Goal: Transaction & Acquisition: Purchase product/service

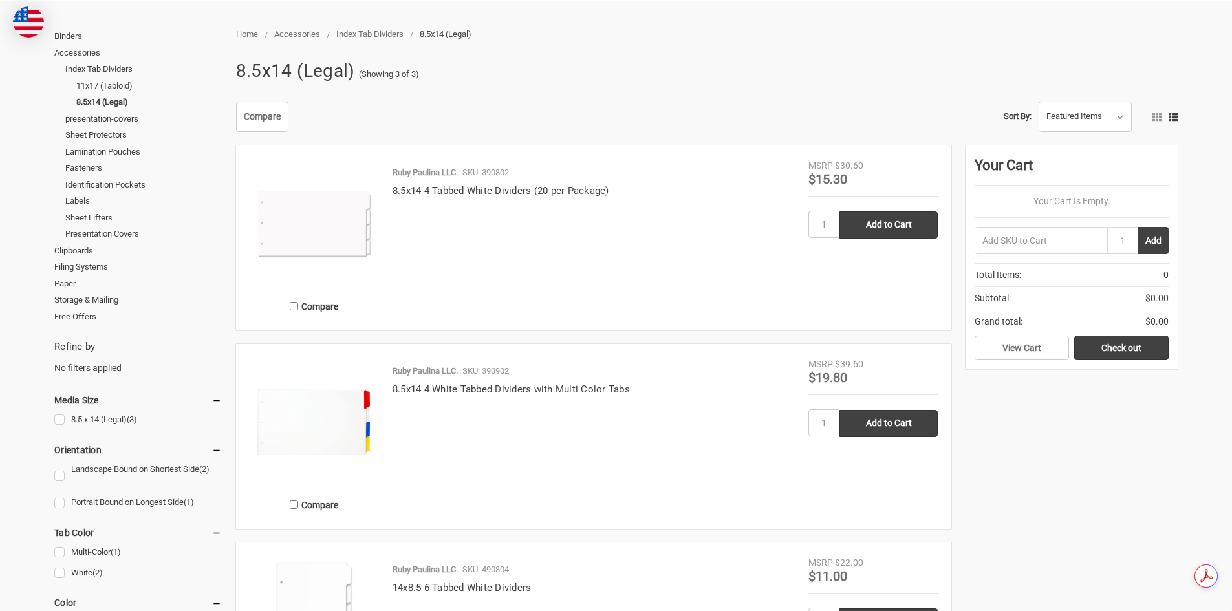
scroll to position [197, 0]
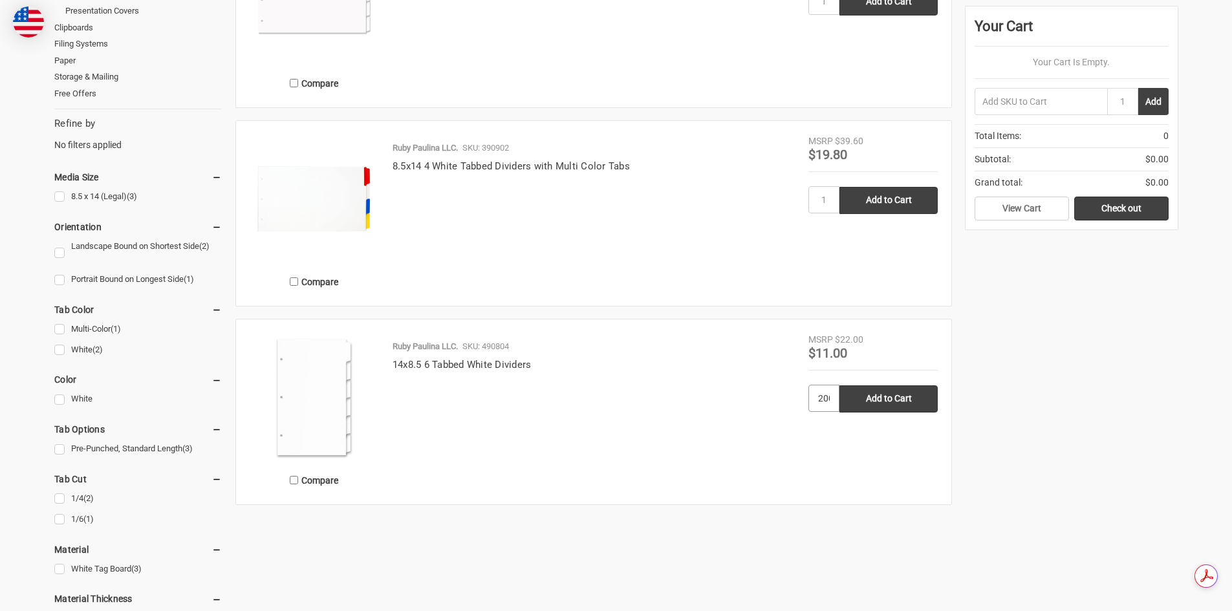
scroll to position [0, 4]
type input "200"
click at [840, 386] on input "Add to Cart" at bounding box center [889, 399] width 98 height 27
type input "Add to Cart"
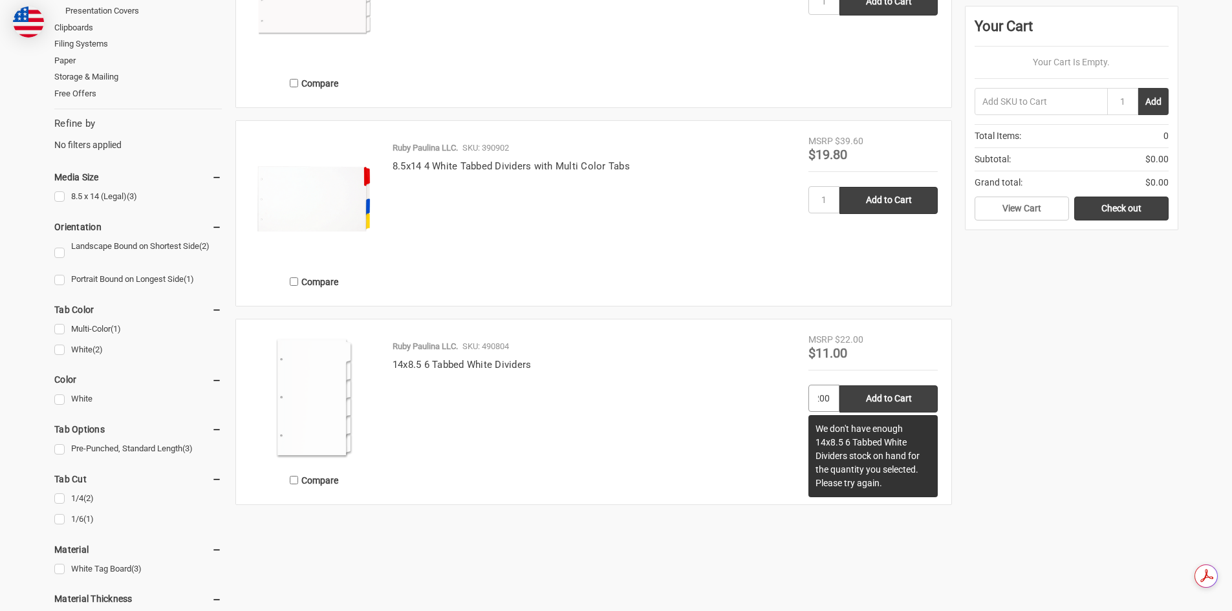
scroll to position [0, 0]
drag, startPoint x: 825, startPoint y: 403, endPoint x: 799, endPoint y: 403, distance: 26.5
click at [799, 403] on article "Compare Ruby Paulina LLC. SKU: 490804 14x8.5 6 Tabbed White Dividers MSRP $22.0…" at bounding box center [593, 412] width 715 height 185
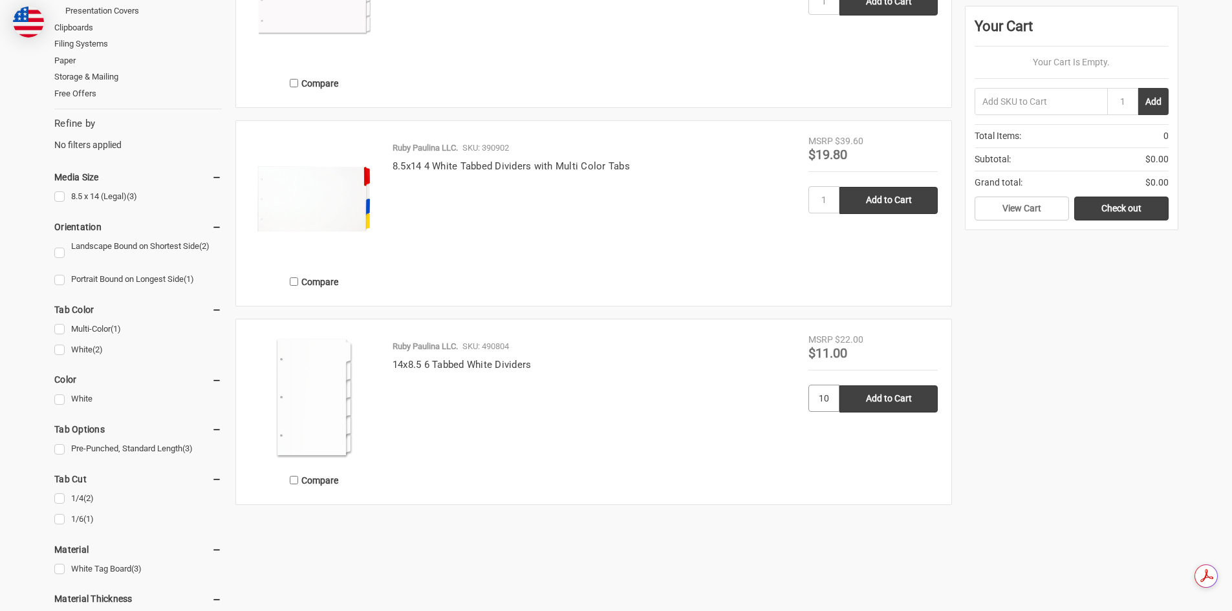
type input "1"
type input "100"
click at [840, 386] on input "Add to Cart" at bounding box center [889, 399] width 98 height 27
type input "Add to Cart"
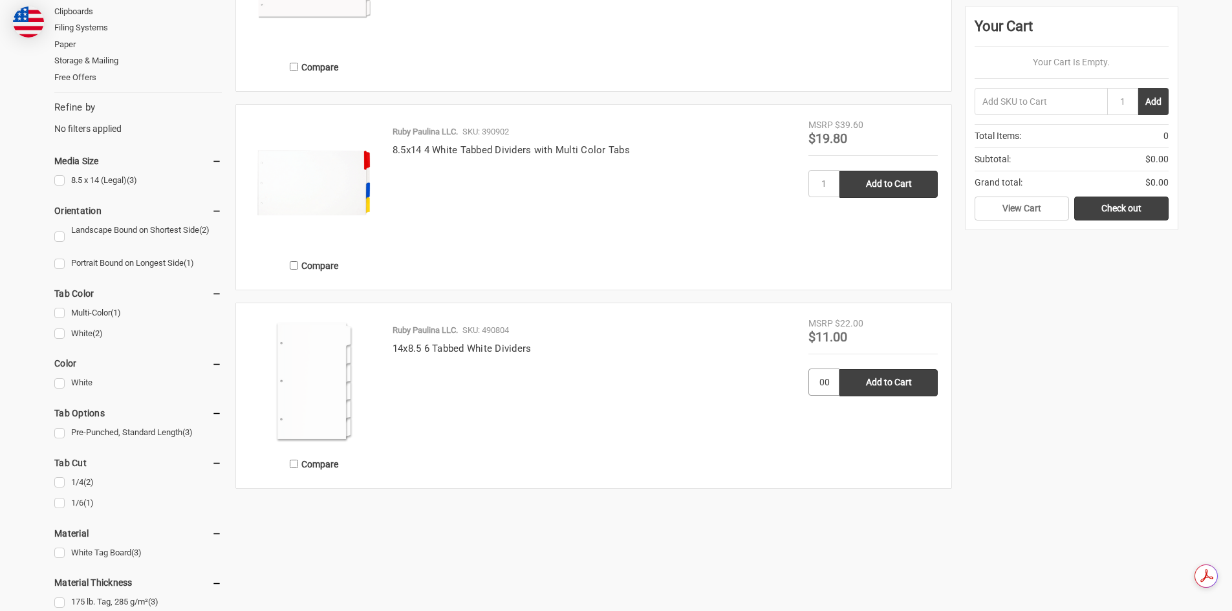
scroll to position [0, 0]
drag, startPoint x: 834, startPoint y: 385, endPoint x: 795, endPoint y: 385, distance: 38.8
click at [795, 385] on article "Compare Ruby Paulina LLC. SKU: 490804 14x8.5 6 Tabbed White Dividers MSRP $22.0…" at bounding box center [593, 395] width 715 height 185
type input "50"
click at [840, 369] on input "Add to Cart" at bounding box center [889, 382] width 98 height 27
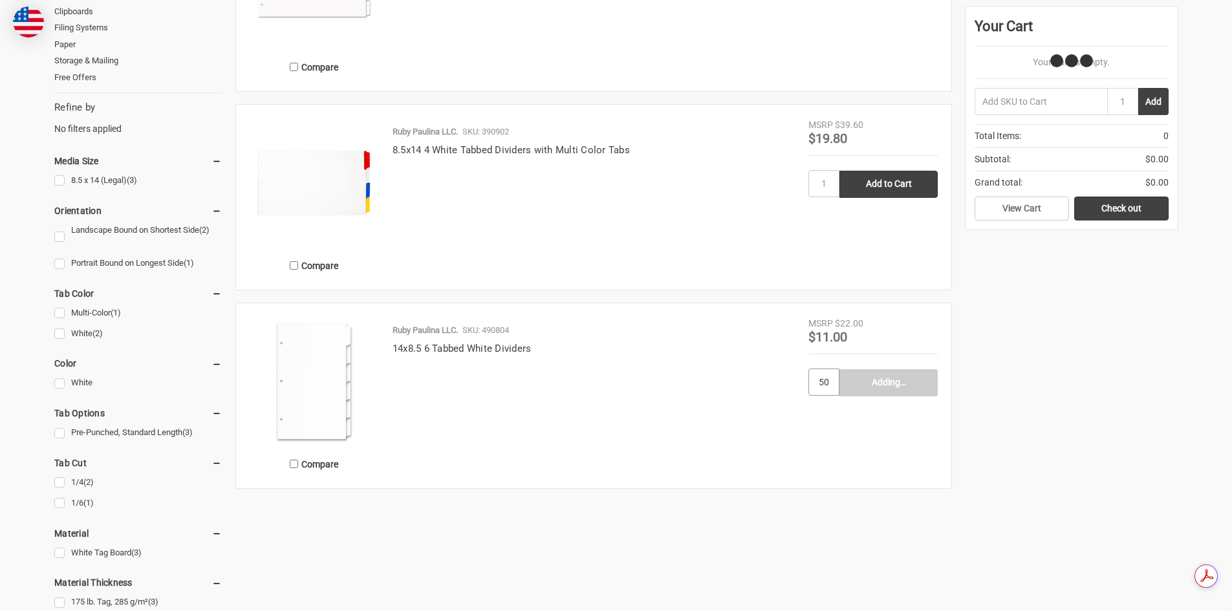
type input "Add to Cart"
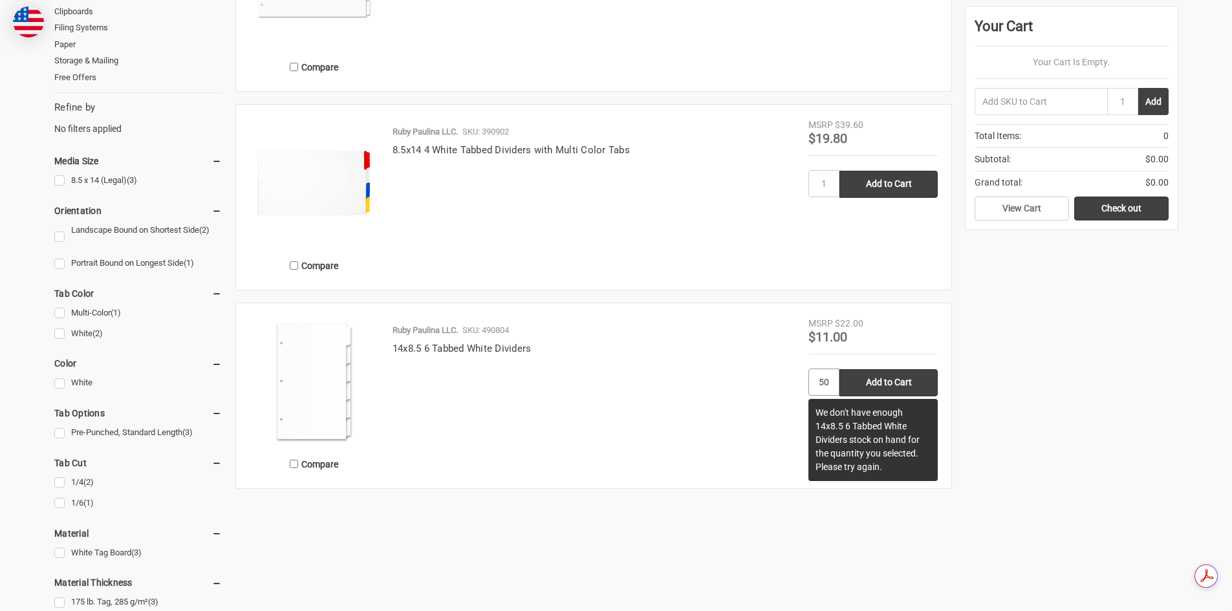
drag, startPoint x: 829, startPoint y: 384, endPoint x: 781, endPoint y: 384, distance: 47.9
click at [781, 384] on article "Compare Ruby Paulina LLC. SKU: 490804 14x8.5 6 Tabbed White Dividers MSRP $22.0…" at bounding box center [593, 395] width 715 height 185
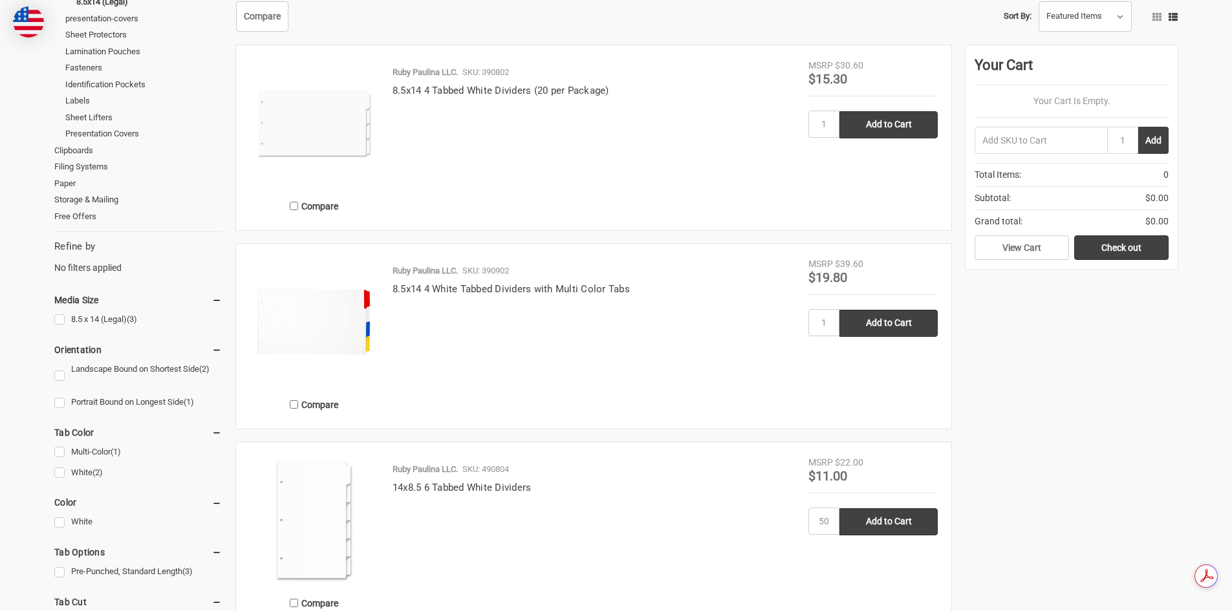
click at [344, 480] on img at bounding box center [314, 520] width 129 height 129
